Goal: Task Accomplishment & Management: Use online tool/utility

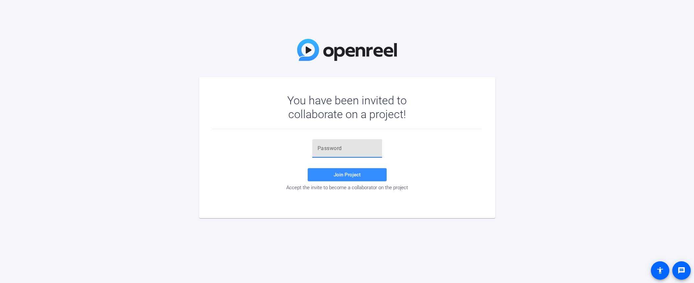
click at [356, 146] on input "text" at bounding box center [347, 149] width 59 height 8
type input "CgA]o0"
click at [356, 172] on span "Join Project" at bounding box center [347, 175] width 27 height 6
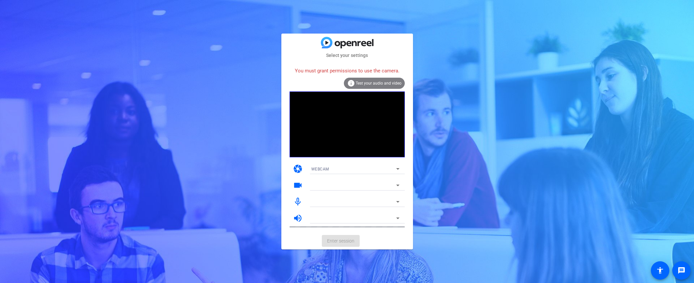
click at [335, 177] on div at bounding box center [355, 177] width 99 height 7
click at [398, 184] on icon at bounding box center [398, 185] width 8 height 8
click at [398, 169] on icon at bounding box center [397, 169] width 3 height 2
click at [376, 180] on mat-option "WEBCAM" at bounding box center [355, 182] width 99 height 11
click at [399, 168] on icon at bounding box center [398, 169] width 8 height 8
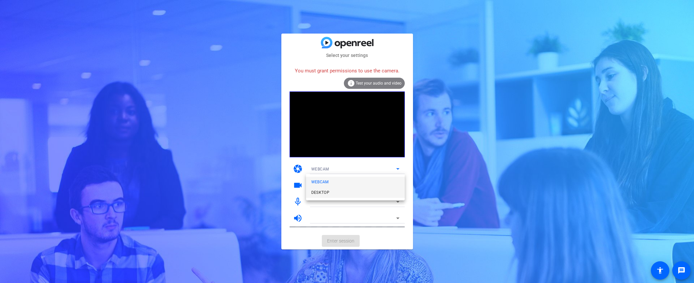
click at [384, 193] on mat-option "DESKTOP" at bounding box center [355, 192] width 99 height 11
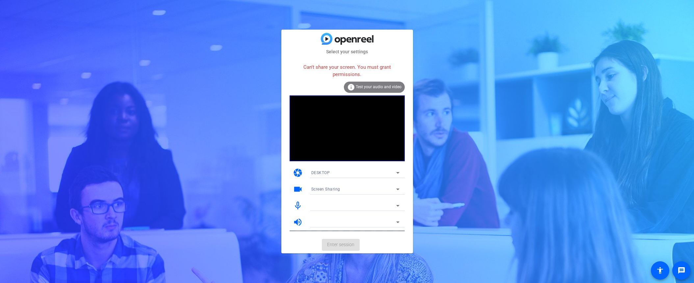
click at [325, 221] on div at bounding box center [353, 222] width 85 height 8
click at [400, 220] on icon at bounding box center [398, 222] width 8 height 8
click at [364, 86] on span "Test your audio and video" at bounding box center [379, 87] width 46 height 5
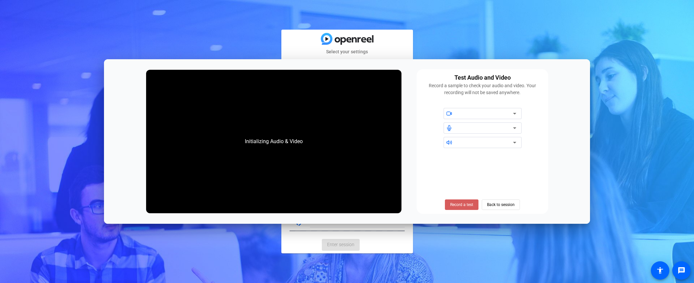
click at [462, 205] on span "Record a test" at bounding box center [461, 205] width 23 height 6
click at [463, 206] on span "Stop Testing (6s)" at bounding box center [462, 205] width 30 height 6
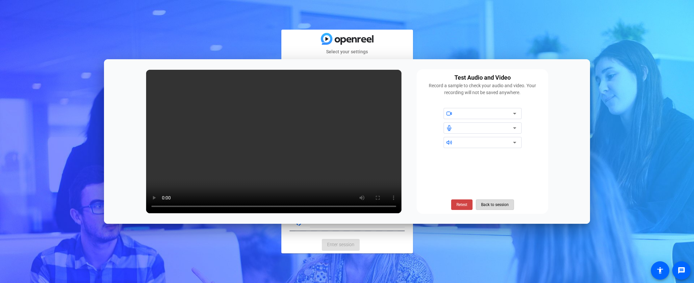
click at [494, 204] on span "Back to session" at bounding box center [495, 204] width 28 height 13
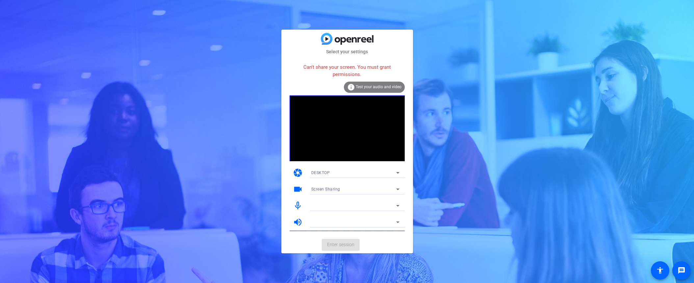
click at [345, 245] on mat-card-actions "Enter session" at bounding box center [347, 244] width 132 height 17
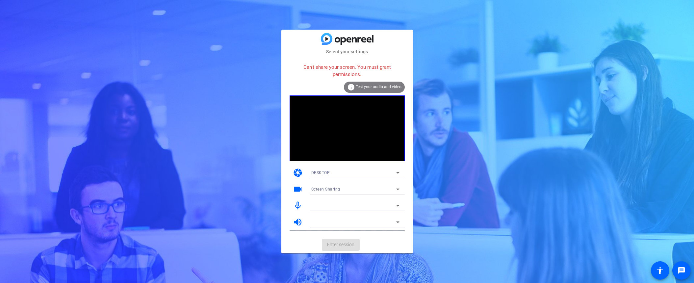
click at [347, 249] on mat-card-actions "Enter session" at bounding box center [347, 244] width 132 height 17
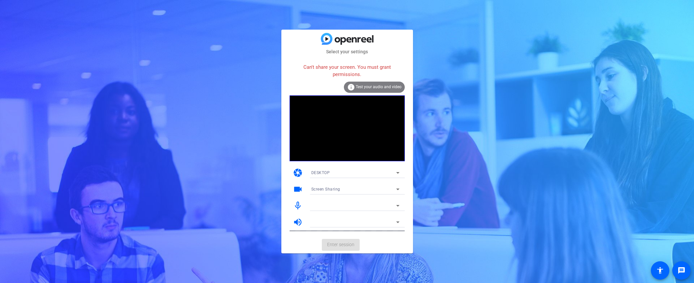
click at [347, 249] on mat-card-actions "Enter session" at bounding box center [347, 244] width 132 height 17
click at [339, 246] on mat-card-actions "Enter session" at bounding box center [347, 244] width 132 height 17
click at [398, 190] on icon at bounding box center [398, 189] width 8 height 8
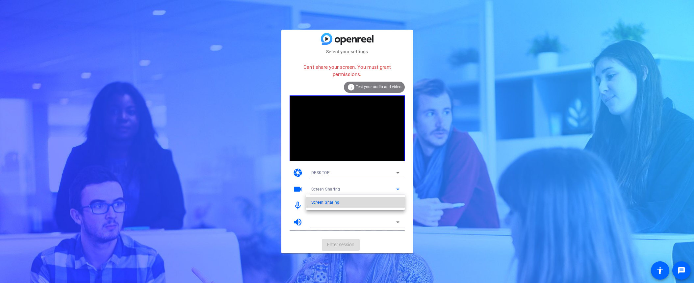
click at [384, 204] on mat-option "Screen Sharing" at bounding box center [355, 202] width 99 height 11
click at [398, 171] on icon at bounding box center [398, 173] width 8 height 8
click at [373, 197] on mat-option "DESKTOP" at bounding box center [355, 196] width 99 height 11
click at [398, 205] on icon at bounding box center [397, 206] width 3 height 2
click at [399, 221] on icon at bounding box center [398, 222] width 8 height 8
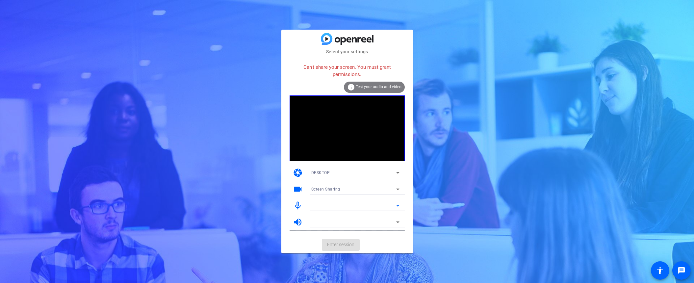
click at [399, 204] on icon at bounding box center [398, 206] width 8 height 8
click at [398, 203] on icon at bounding box center [398, 206] width 8 height 8
click at [398, 205] on icon at bounding box center [397, 206] width 3 height 2
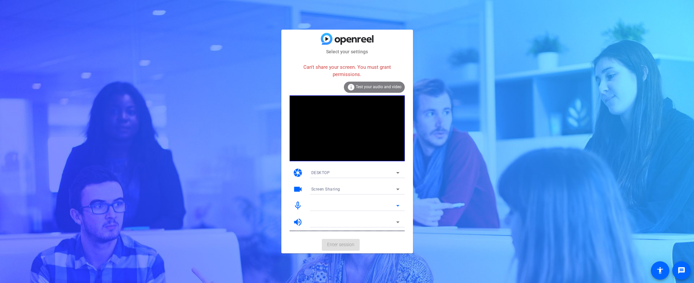
click at [398, 205] on icon at bounding box center [397, 206] width 3 height 2
click at [367, 204] on div at bounding box center [353, 206] width 85 height 8
click at [364, 209] on div at bounding box center [353, 206] width 85 height 8
drag, startPoint x: 363, startPoint y: 220, endPoint x: 368, endPoint y: 220, distance: 4.6
click at [363, 220] on div at bounding box center [353, 222] width 85 height 8
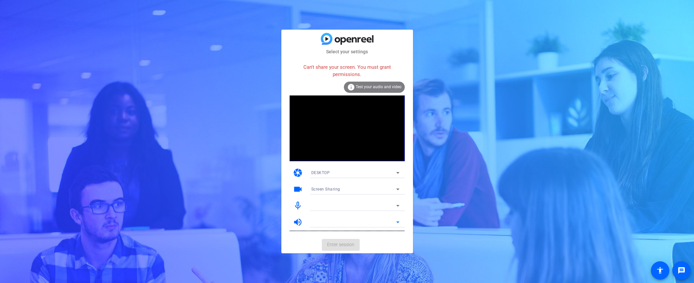
click at [399, 222] on icon at bounding box center [397, 223] width 3 height 2
click at [398, 207] on icon at bounding box center [398, 206] width 8 height 8
click at [397, 207] on icon at bounding box center [398, 206] width 8 height 8
click at [380, 89] on span "Test your audio and video" at bounding box center [379, 87] width 46 height 5
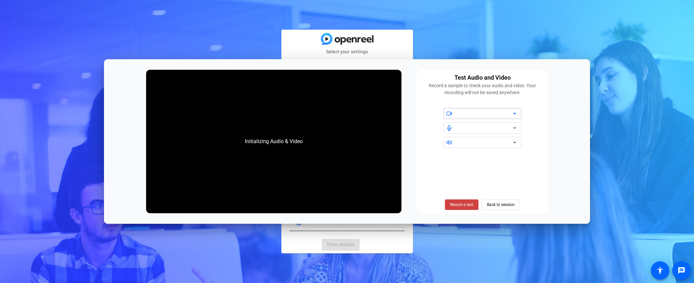
click at [515, 127] on icon at bounding box center [515, 128] width 8 height 8
click at [517, 140] on icon at bounding box center [515, 143] width 8 height 8
click at [502, 141] on div at bounding box center [485, 143] width 56 height 8
click at [516, 142] on icon at bounding box center [515, 143] width 8 height 8
click at [458, 203] on span "Record a test" at bounding box center [461, 205] width 23 height 6
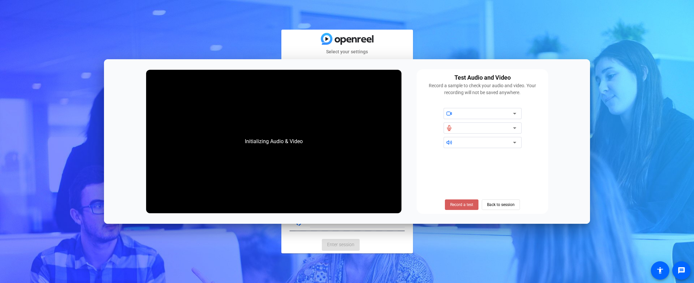
click at [462, 207] on span "Record a test" at bounding box center [461, 205] width 23 height 6
click at [465, 205] on span "Record a test" at bounding box center [461, 205] width 23 height 6
click at [516, 125] on icon at bounding box center [515, 128] width 8 height 8
click at [515, 142] on icon at bounding box center [514, 143] width 3 height 2
drag, startPoint x: 515, startPoint y: 139, endPoint x: 513, endPoint y: 143, distance: 4.5
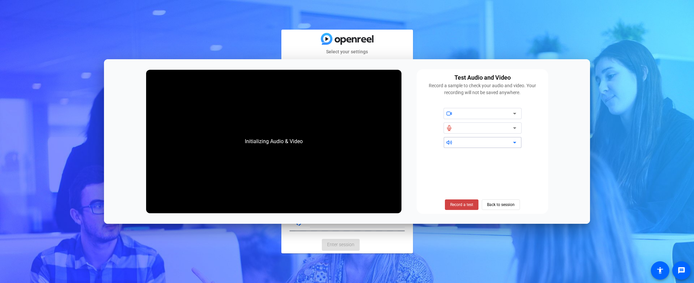
click at [515, 139] on icon at bounding box center [515, 143] width 8 height 8
click at [493, 204] on span "Back to session" at bounding box center [501, 204] width 28 height 13
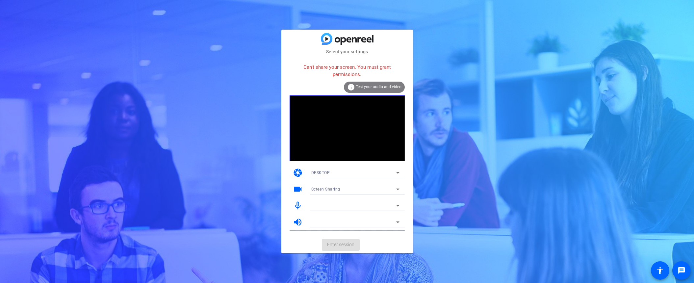
click at [340, 247] on mat-card-actions "Enter session" at bounding box center [347, 244] width 132 height 17
click at [341, 246] on mat-card-actions "Enter session" at bounding box center [347, 244] width 132 height 17
click at [679, 271] on mat-icon "message" at bounding box center [682, 271] width 8 height 8
click at [658, 270] on mat-icon "accessibility" at bounding box center [660, 271] width 8 height 8
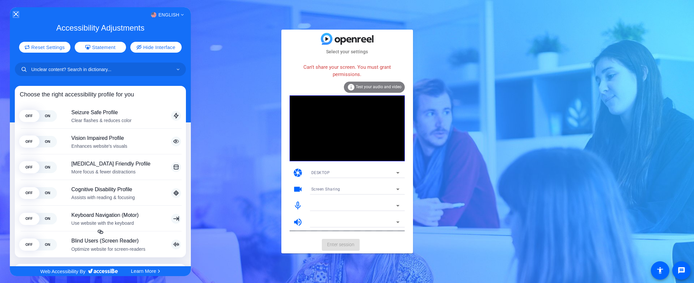
drag, startPoint x: 16, startPoint y: 14, endPoint x: 49, endPoint y: 26, distance: 34.5
click at [17, 14] on icon "Close Accessibility Interface" at bounding box center [15, 14] width 5 height 5
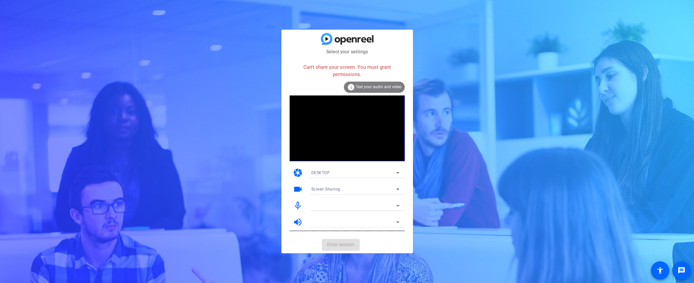
click at [394, 86] on span "Test your audio and video" at bounding box center [379, 87] width 46 height 5
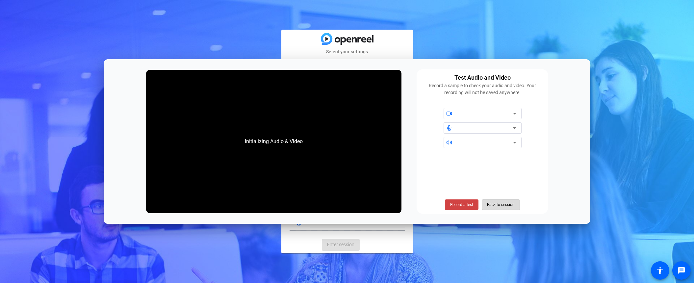
click at [497, 203] on span "Back to session" at bounding box center [501, 204] width 28 height 13
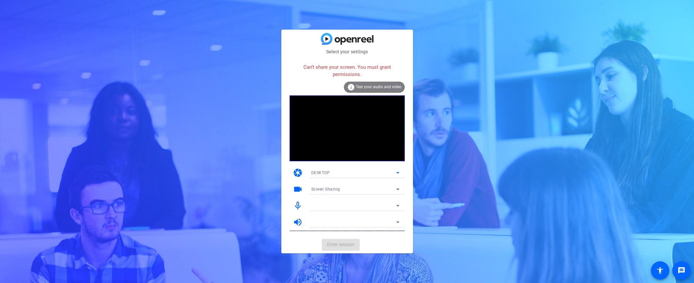
click at [320, 174] on span "DESKTOP" at bounding box center [320, 173] width 19 height 5
click at [320, 185] on span "WEBCAM" at bounding box center [319, 186] width 17 height 8
click at [323, 188] on div at bounding box center [353, 189] width 85 height 8
click at [397, 189] on icon at bounding box center [397, 190] width 3 height 2
click at [398, 171] on icon at bounding box center [398, 173] width 8 height 8
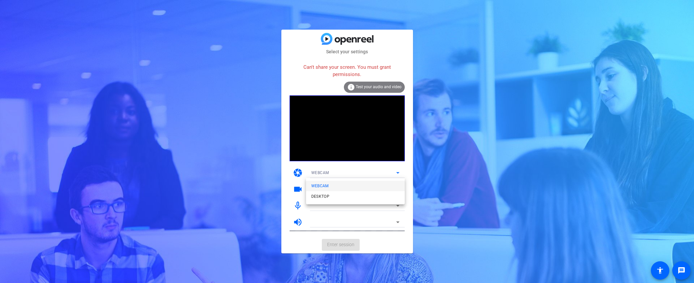
click at [392, 184] on mat-option "WEBCAM" at bounding box center [355, 186] width 99 height 11
click at [396, 190] on icon at bounding box center [398, 189] width 8 height 8
click at [352, 245] on mat-card-actions "Enter session" at bounding box center [347, 244] width 132 height 17
click at [353, 244] on mat-card-actions "Enter session" at bounding box center [347, 244] width 132 height 17
click at [353, 243] on mat-card-actions "Enter session" at bounding box center [347, 244] width 132 height 17
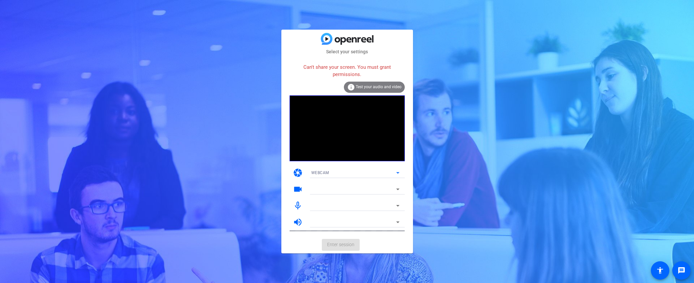
click at [398, 174] on icon at bounding box center [398, 173] width 8 height 8
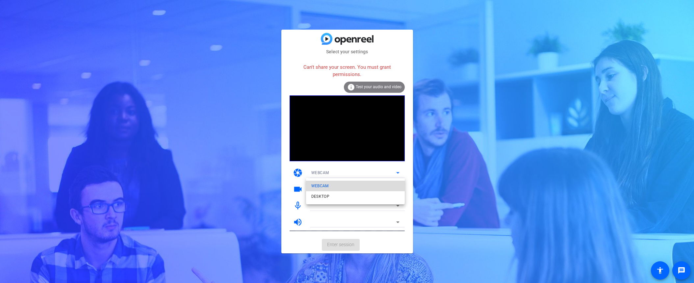
click at [388, 184] on mat-option "WEBCAM" at bounding box center [355, 186] width 99 height 11
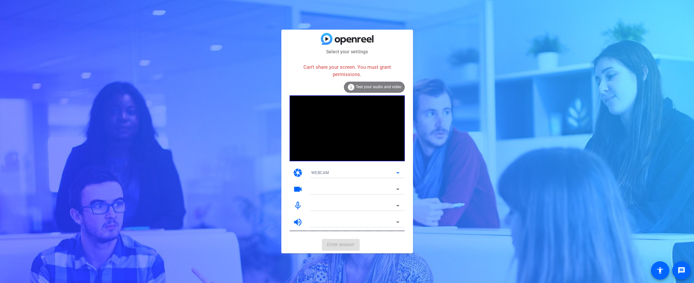
click at [395, 172] on icon at bounding box center [398, 173] width 8 height 8
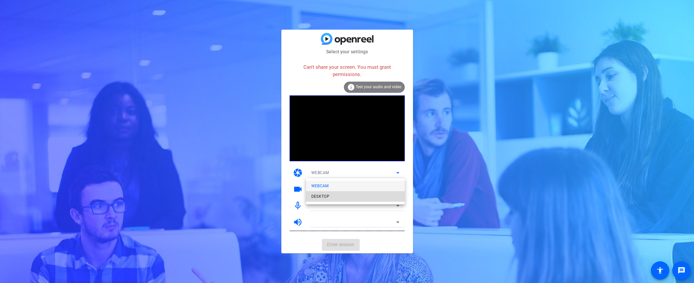
click at [376, 196] on mat-option "DESKTOP" at bounding box center [355, 196] width 99 height 11
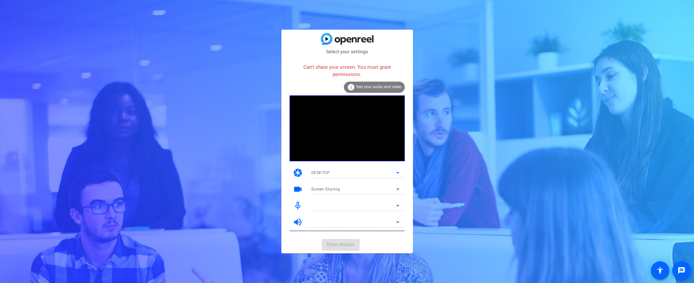
click at [398, 189] on icon at bounding box center [397, 190] width 3 height 2
click at [382, 203] on mat-option "Screen Sharing" at bounding box center [355, 202] width 99 height 11
click at [399, 208] on icon at bounding box center [398, 206] width 8 height 8
click at [398, 206] on icon at bounding box center [397, 206] width 3 height 2
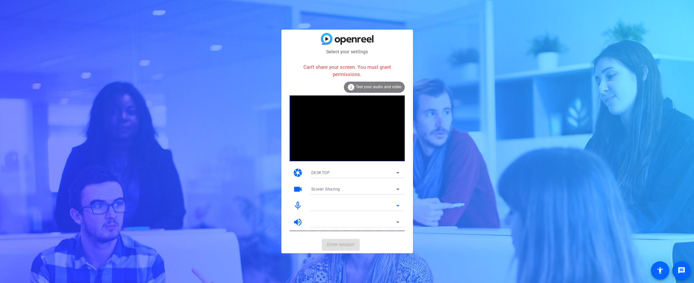
click at [398, 206] on icon at bounding box center [397, 206] width 3 height 2
click at [398, 223] on icon at bounding box center [398, 222] width 8 height 8
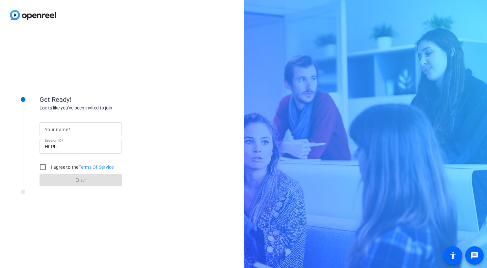
click at [73, 129] on input "Your name" at bounding box center [81, 129] width 72 height 8
type input "Heather"
click at [42, 167] on input "I agree to the Terms Of Service" at bounding box center [42, 166] width 13 height 13
checkbox input "true"
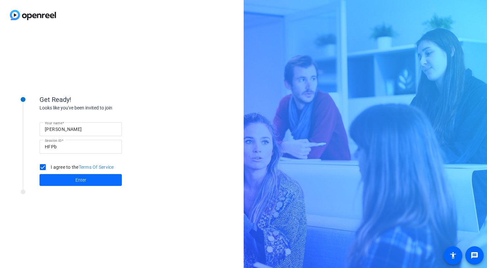
click at [61, 178] on span at bounding box center [81, 180] width 82 height 16
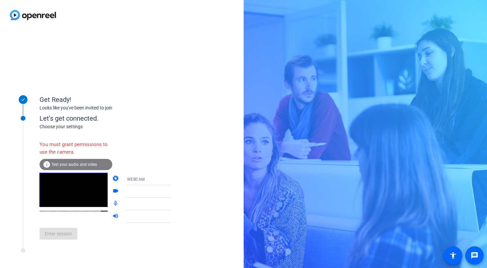
click at [174, 178] on icon at bounding box center [178, 179] width 8 height 8
click at [145, 206] on mat-option "DESKTOP" at bounding box center [143, 204] width 56 height 13
click at [176, 191] on icon at bounding box center [177, 192] width 3 height 2
drag, startPoint x: 155, startPoint y: 202, endPoint x: 170, endPoint y: 190, distance: 18.7
click at [155, 202] on mat-option "Screen Sharing" at bounding box center [143, 204] width 56 height 13
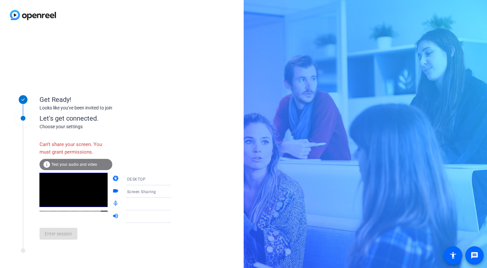
click at [202, 86] on div "Get Ready! Looks like you've been invited to join Let's get connected. Choose y…" at bounding box center [122, 149] width 244 height 238
click at [176, 179] on icon at bounding box center [177, 179] width 3 height 2
click at [159, 192] on mat-option "WEBCAM" at bounding box center [143, 191] width 56 height 13
click at [219, 136] on div "Get Ready! Looks like you've been invited to join Let's get connected. Choose y…" at bounding box center [122, 149] width 244 height 238
click at [135, 177] on span "WEBCAM" at bounding box center [136, 179] width 18 height 5
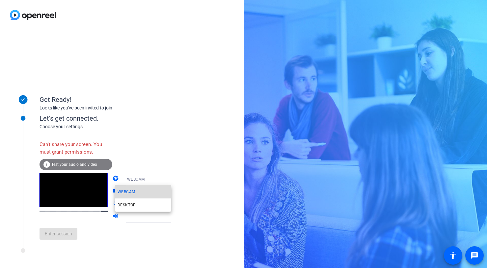
click at [133, 193] on span "WEBCAM" at bounding box center [126, 192] width 17 height 8
click at [79, 164] on span "Test your audio and video" at bounding box center [74, 164] width 46 height 5
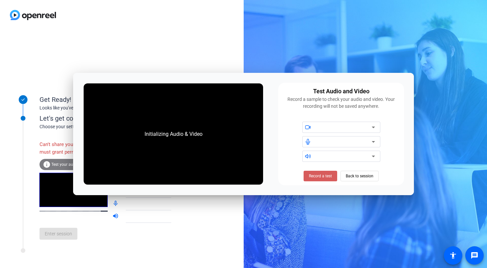
click at [310, 177] on span "Record a test" at bounding box center [320, 176] width 23 height 6
click at [319, 175] on span "Record a test" at bounding box center [320, 176] width 23 height 6
drag, startPoint x: 200, startPoint y: 236, endPoint x: 200, endPoint y: 232, distance: 4.6
click at [200, 235] on div "Get Ready! Looks like you've been invited to join Let's get connected. Choose y…" at bounding box center [122, 149] width 244 height 238
click at [173, 25] on div at bounding box center [122, 15] width 244 height 30
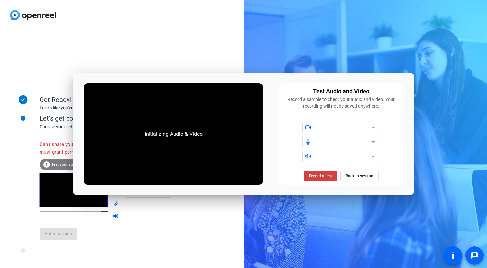
click at [177, 29] on div at bounding box center [122, 15] width 244 height 30
drag, startPoint x: 363, startPoint y: 176, endPoint x: 392, endPoint y: 66, distance: 113.4
click at [363, 175] on span "Back to session" at bounding box center [360, 176] width 28 height 13
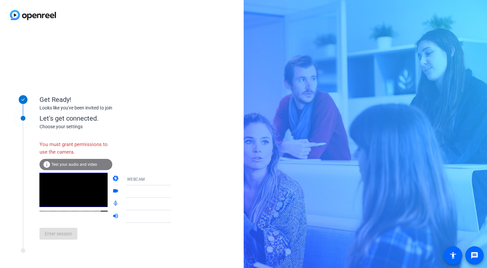
click at [152, 74] on div "Get Ready! Looks like you've been invited to join Let's get connected. Choose y…" at bounding box center [122, 149] width 244 height 238
click at [209, 19] on div at bounding box center [122, 15] width 244 height 30
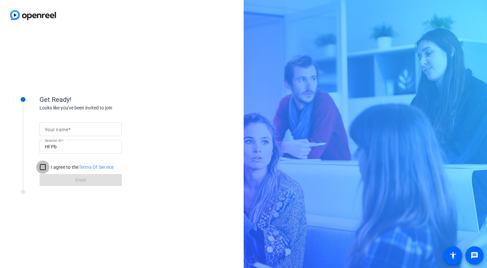
click at [43, 167] on input "I agree to the Terms Of Service" at bounding box center [42, 166] width 13 height 13
checkbox input "true"
click at [89, 181] on form "Your name Session ID HFPb I agree to the Terms Of Service Enter" at bounding box center [81, 152] width 82 height 67
click at [84, 182] on form "Your name Session ID HFPb I agree to the Terms Of Service Enter" at bounding box center [81, 152] width 82 height 67
click at [72, 129] on input "Your name" at bounding box center [81, 129] width 72 height 8
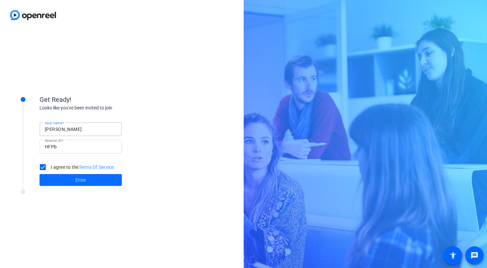
type input "Heather"
click at [78, 181] on span "Enter" at bounding box center [80, 179] width 11 height 7
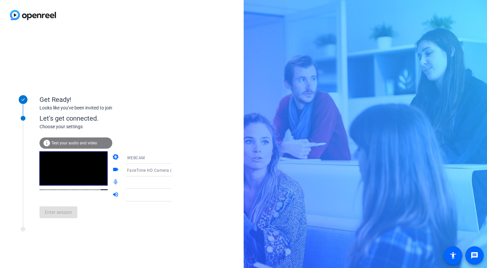
click at [176, 182] on icon at bounding box center [177, 183] width 3 height 2
click at [194, 105] on div "Get Ready! Looks like you've been invited to join Let's get connected. Choose y…" at bounding box center [122, 149] width 244 height 238
click at [122, 185] on div at bounding box center [153, 182] width 63 height 13
click at [57, 212] on div "Enter session" at bounding box center [112, 212] width 145 height 22
click at [58, 212] on div "Enter session" at bounding box center [112, 212] width 145 height 22
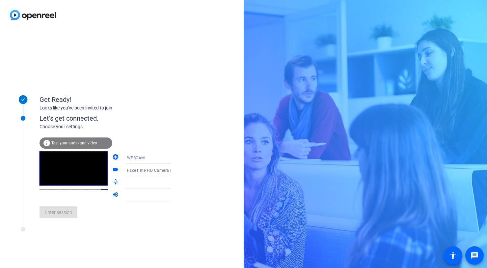
click at [58, 212] on div "Enter session" at bounding box center [112, 212] width 145 height 22
click at [176, 182] on icon at bounding box center [177, 183] width 3 height 2
click at [174, 181] on icon at bounding box center [178, 182] width 8 height 8
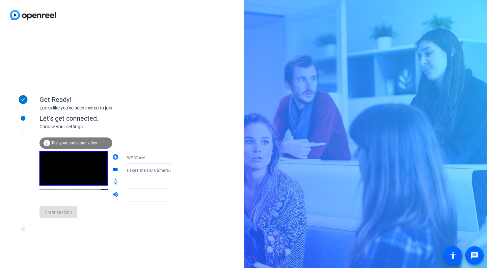
click at [174, 181] on icon at bounding box center [178, 182] width 8 height 8
click at [174, 193] on icon at bounding box center [178, 195] width 8 height 8
click at [174, 194] on icon at bounding box center [178, 195] width 8 height 8
click at [174, 195] on icon at bounding box center [178, 195] width 8 height 8
click at [176, 194] on icon at bounding box center [177, 195] width 3 height 2
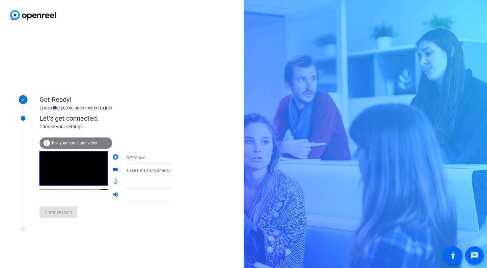
click at [174, 181] on icon at bounding box center [178, 182] width 8 height 8
click at [174, 196] on icon at bounding box center [178, 195] width 8 height 8
click at [166, 235] on div "Get Ready! Looks like you've been invited to join Let's get connected. Choose y…" at bounding box center [122, 149] width 244 height 238
click at [65, 139] on div "info Test your audio and video" at bounding box center [76, 142] width 73 height 11
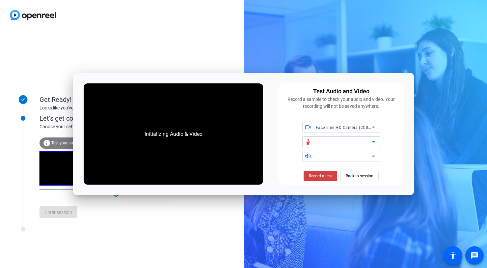
click at [353, 143] on div at bounding box center [344, 142] width 56 height 8
click at [372, 139] on icon at bounding box center [373, 142] width 8 height 8
click at [321, 174] on span "Record a test" at bounding box center [320, 176] width 23 height 6
click at [366, 174] on span "Back to session" at bounding box center [360, 176] width 28 height 13
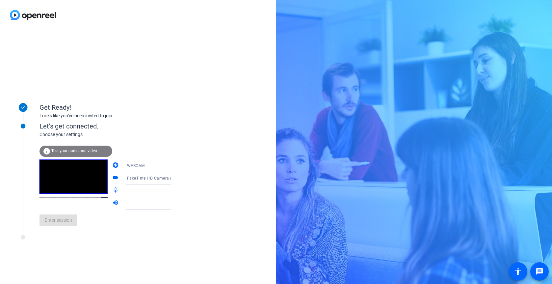
click at [176, 165] on icon at bounding box center [177, 166] width 3 height 2
click at [226, 137] on div at bounding box center [276, 142] width 552 height 284
click at [174, 189] on icon at bounding box center [178, 191] width 8 height 8
click at [174, 202] on icon at bounding box center [178, 203] width 8 height 8
click at [190, 235] on div "Get Ready! Looks like you've been invited to join Let's get connected. Choose y…" at bounding box center [138, 157] width 276 height 254
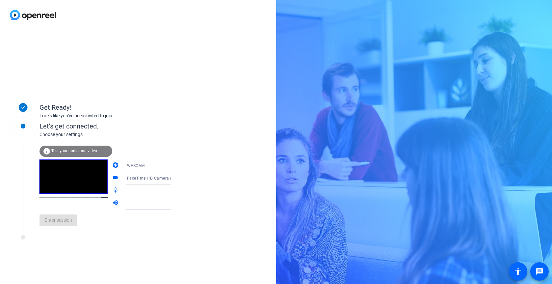
click at [171, 241] on div at bounding box center [89, 239] width 165 height 8
click at [149, 65] on div "Get Ready! Looks like you've been invited to join Let's get connected. Choose y…" at bounding box center [138, 157] width 276 height 254
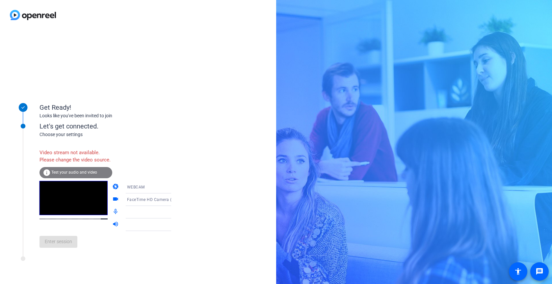
drag, startPoint x: 189, startPoint y: 106, endPoint x: 189, endPoint y: 102, distance: 4.0
click at [189, 94] on div "Get Ready! Looks like you've been invited to join Let's get connected. Choose y…" at bounding box center [138, 157] width 276 height 254
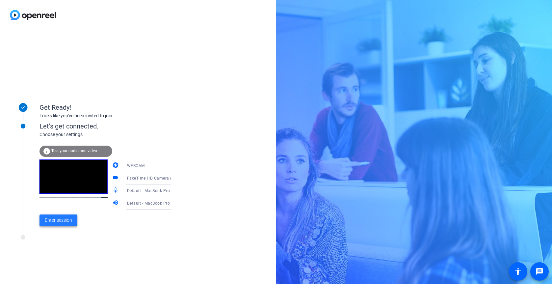
click at [66, 220] on span "Enter session" at bounding box center [58, 220] width 27 height 7
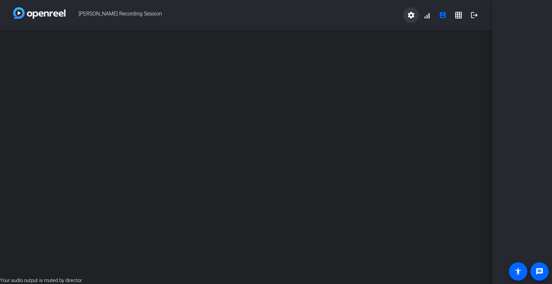
click at [412, 15] on mat-icon "settings" at bounding box center [411, 15] width 8 height 8
click at [430, 17] on div at bounding box center [276, 142] width 552 height 284
click at [445, 15] on mat-icon "account_box" at bounding box center [443, 15] width 8 height 8
click at [460, 15] on mat-icon "grid_on" at bounding box center [459, 15] width 8 height 8
